Goal: Information Seeking & Learning: Learn about a topic

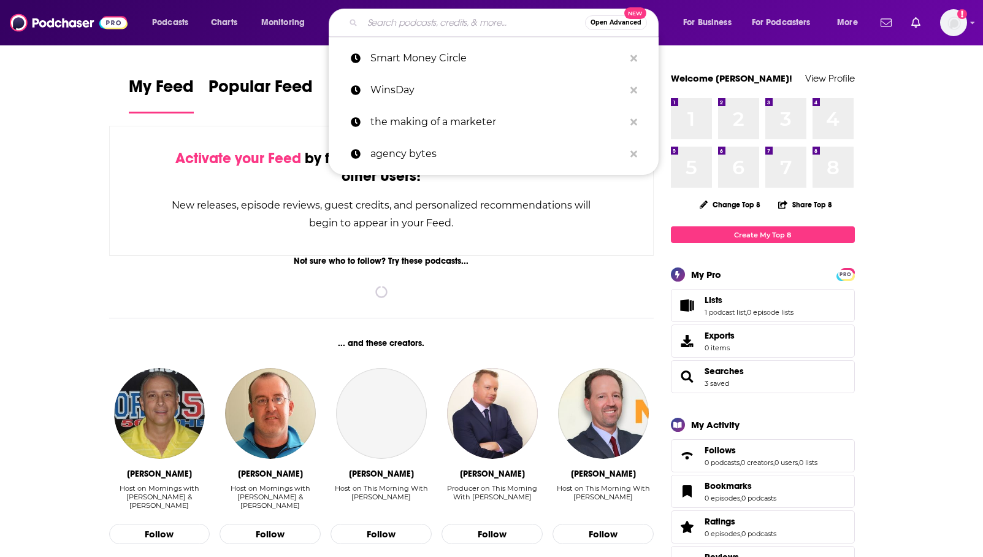
click at [441, 28] on input "Search podcasts, credits, & more..." at bounding box center [473, 23] width 223 height 20
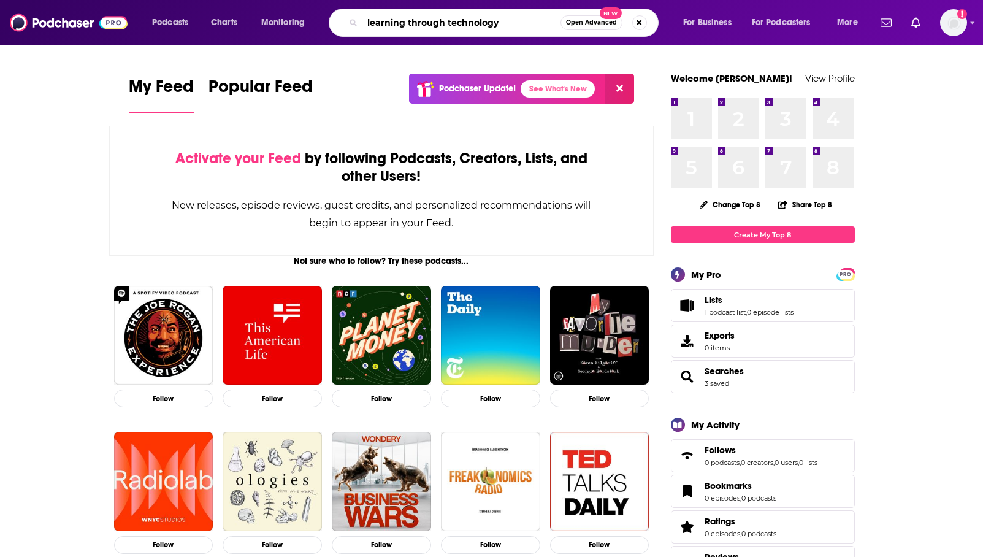
type input "learning through technology"
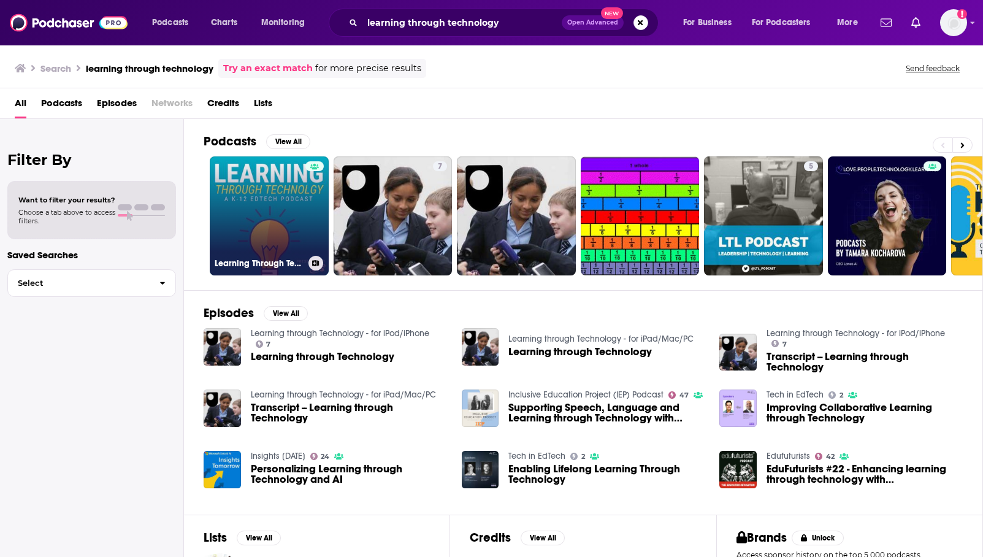
click at [294, 207] on link "Learning Through Technology" at bounding box center [269, 215] width 119 height 119
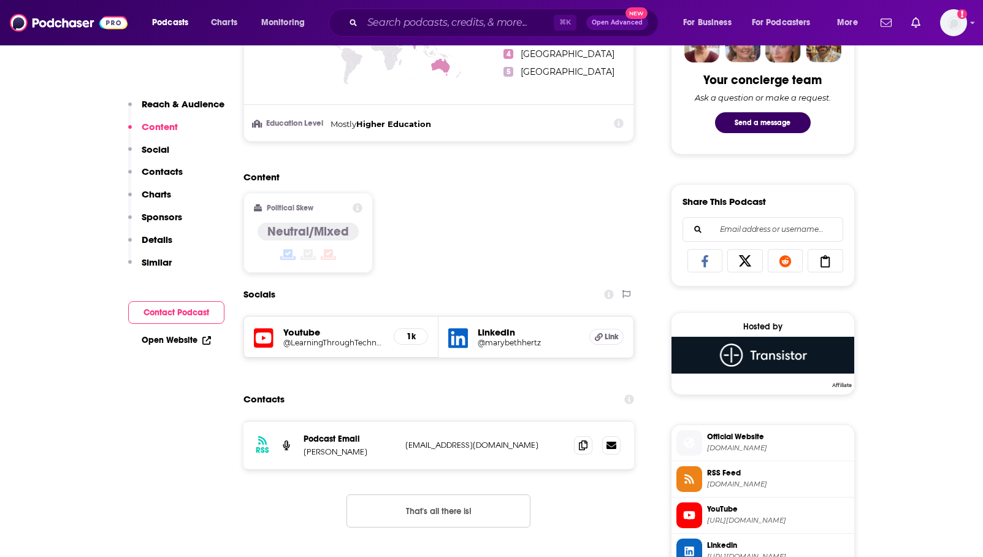
scroll to position [634, 0]
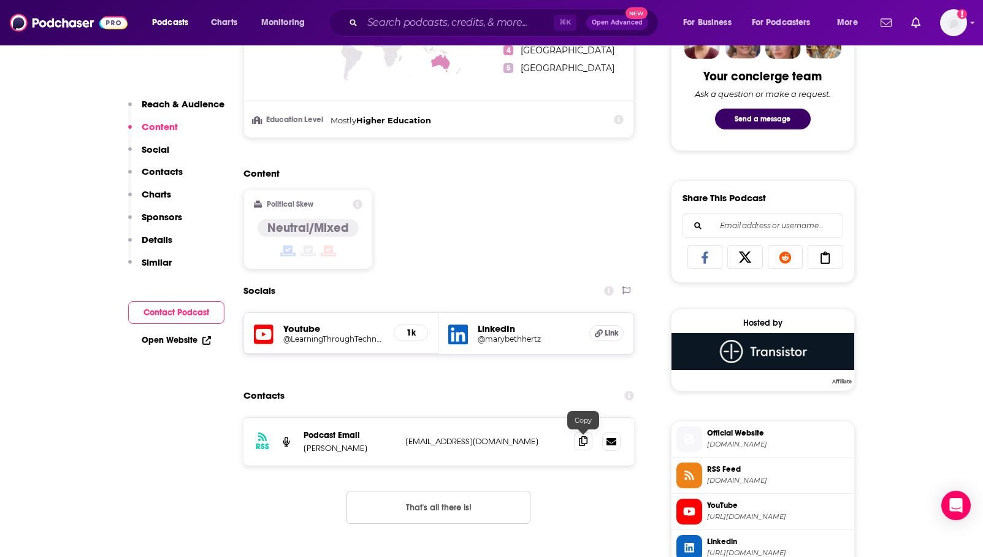
click at [581, 438] on icon at bounding box center [583, 441] width 9 height 10
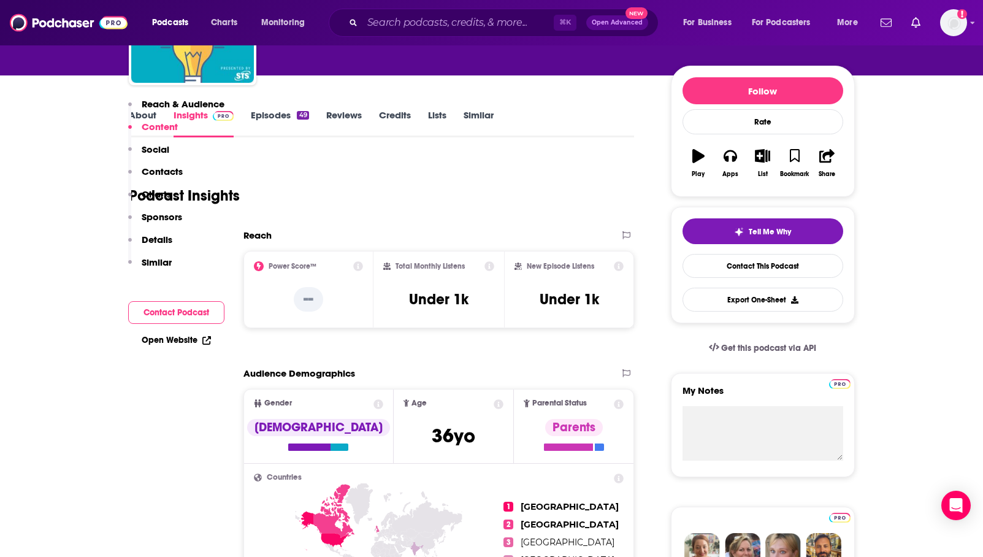
scroll to position [0, 0]
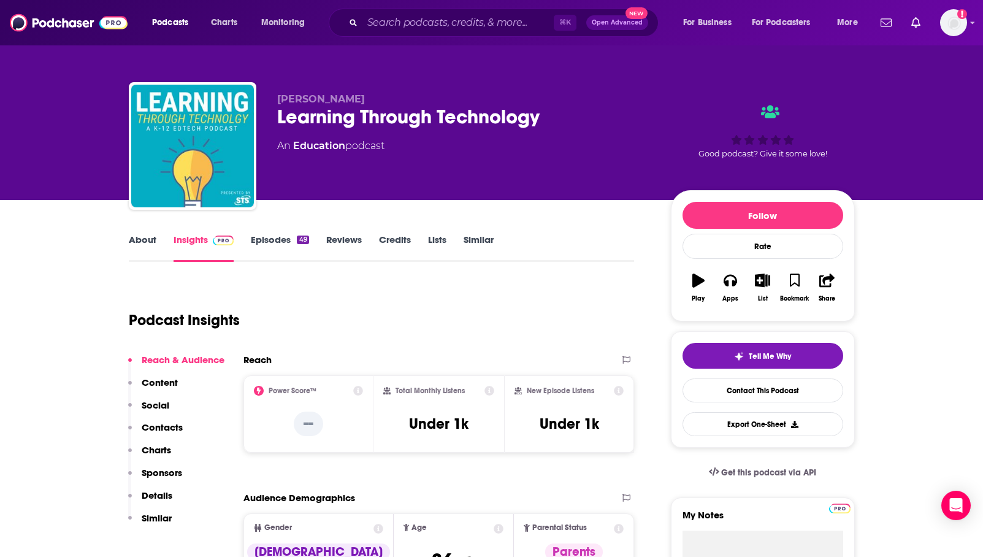
click at [478, 239] on link "Similar" at bounding box center [479, 248] width 30 height 28
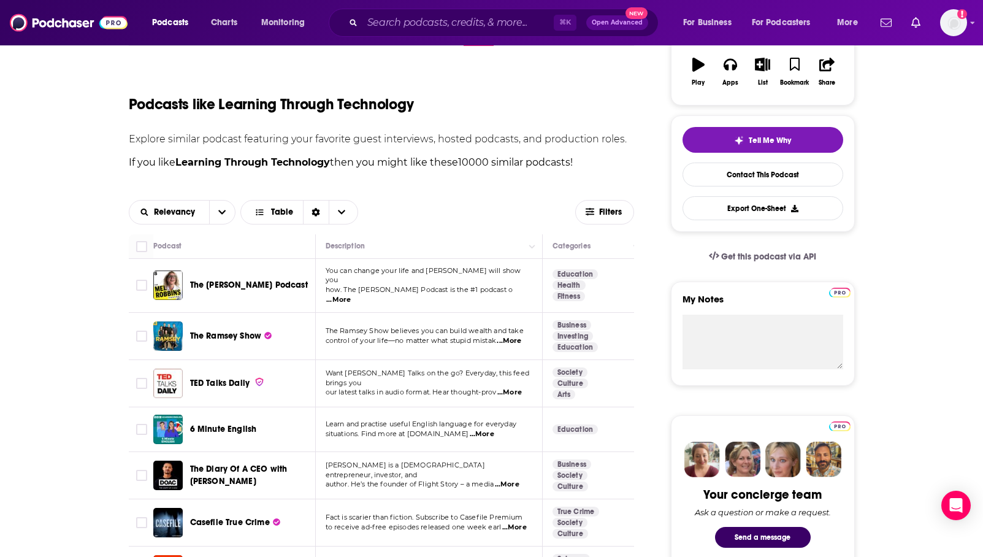
scroll to position [232, 0]
